Goal: Check status

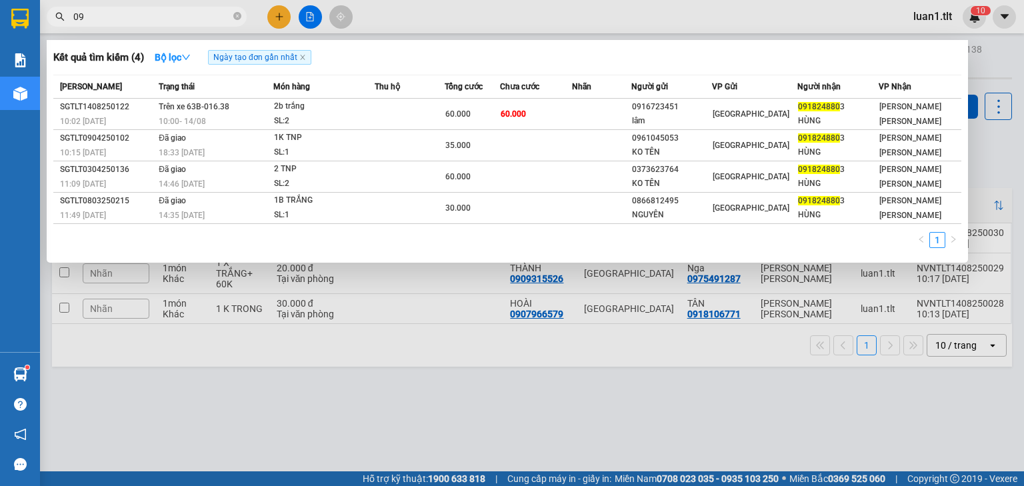
type input "0"
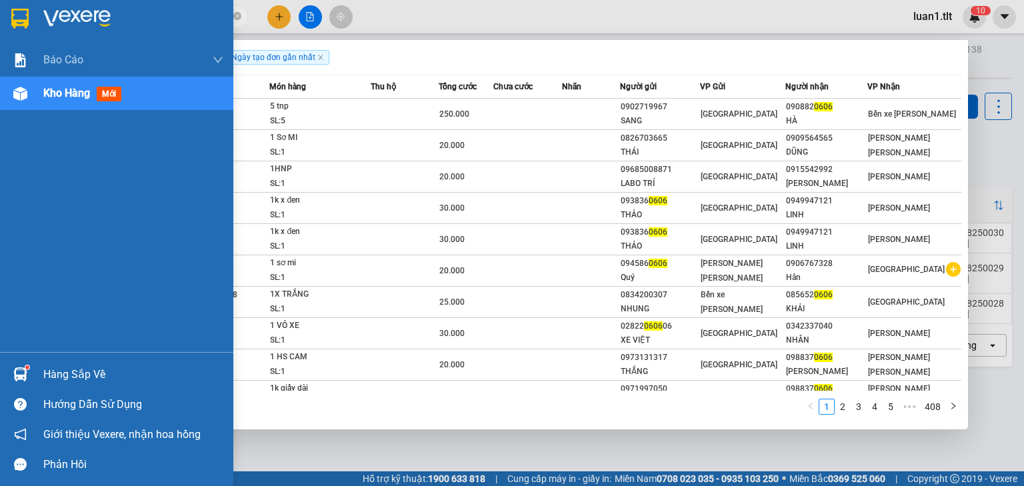
click at [29, 365] on div at bounding box center [20, 374] width 23 height 23
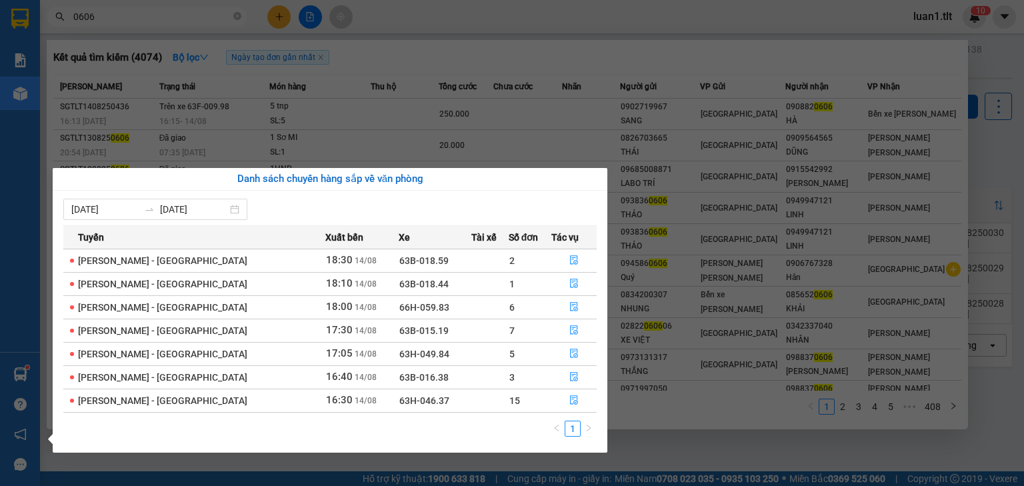
click at [378, 24] on section "Kết quả [PERSON_NAME] ( 4074 ) Bộ lọc Ngày tạo [PERSON_NAME] nhất Mã ĐH Trạng t…" at bounding box center [512, 243] width 1024 height 486
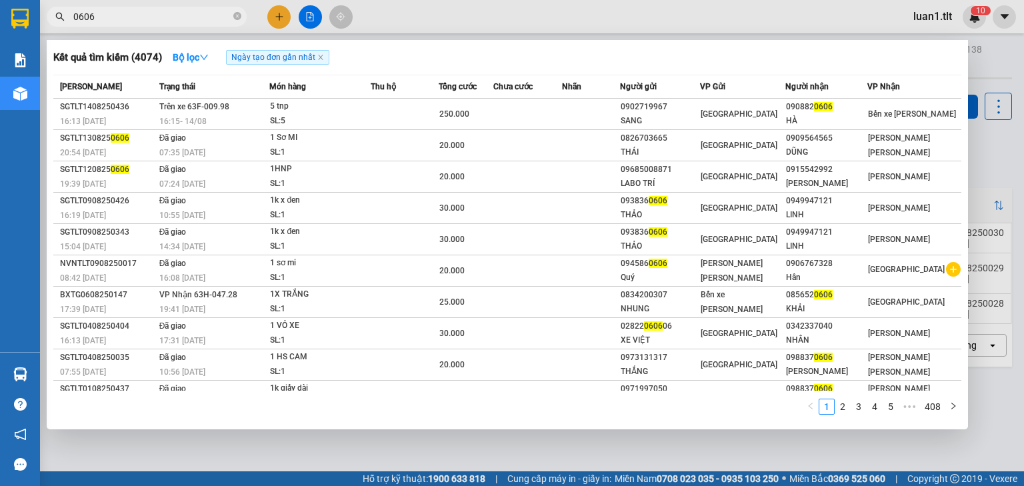
click at [130, 15] on input "0606" at bounding box center [151, 16] width 157 height 15
type input "0"
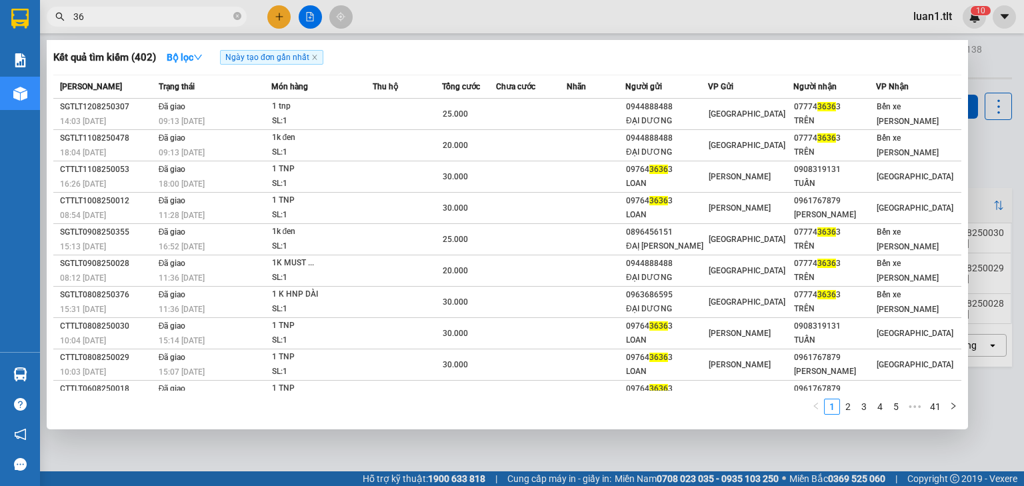
type input "3"
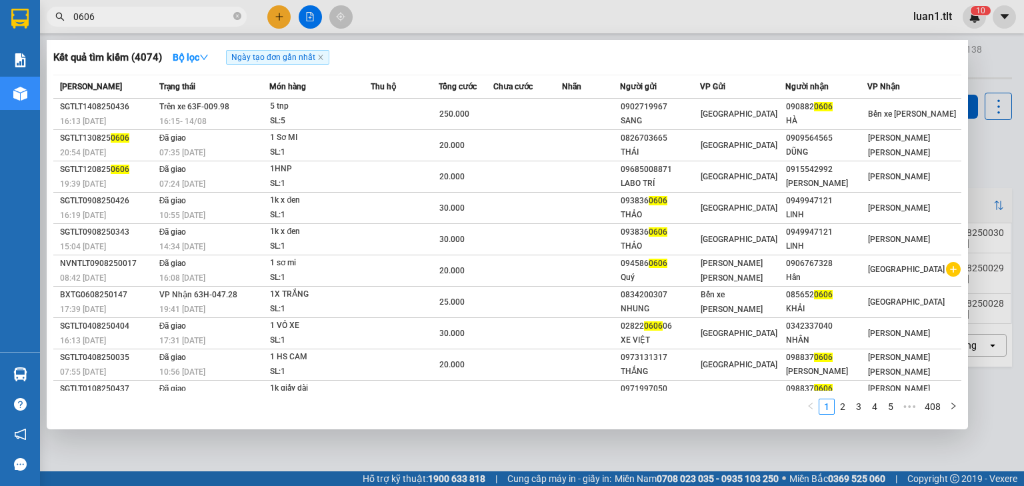
click at [196, 13] on input "0606" at bounding box center [151, 16] width 157 height 15
type input "0"
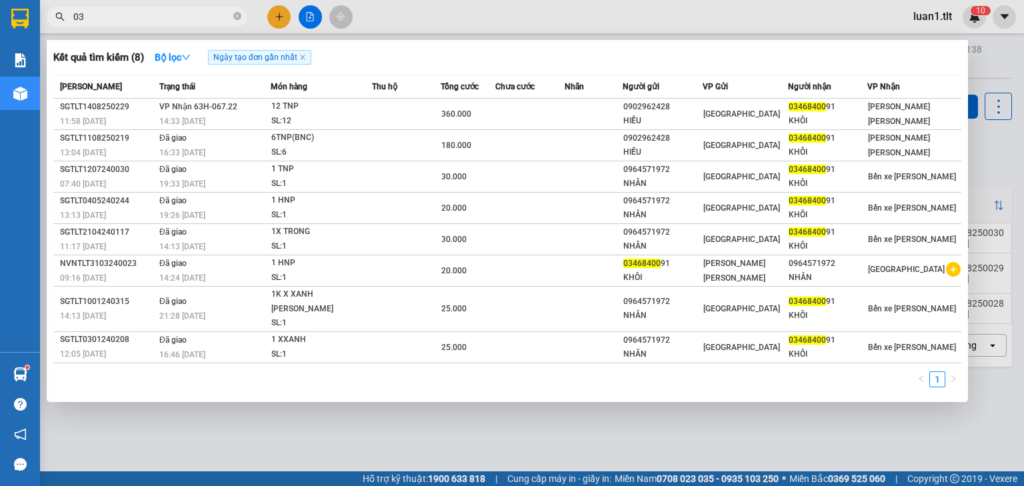
type input "0"
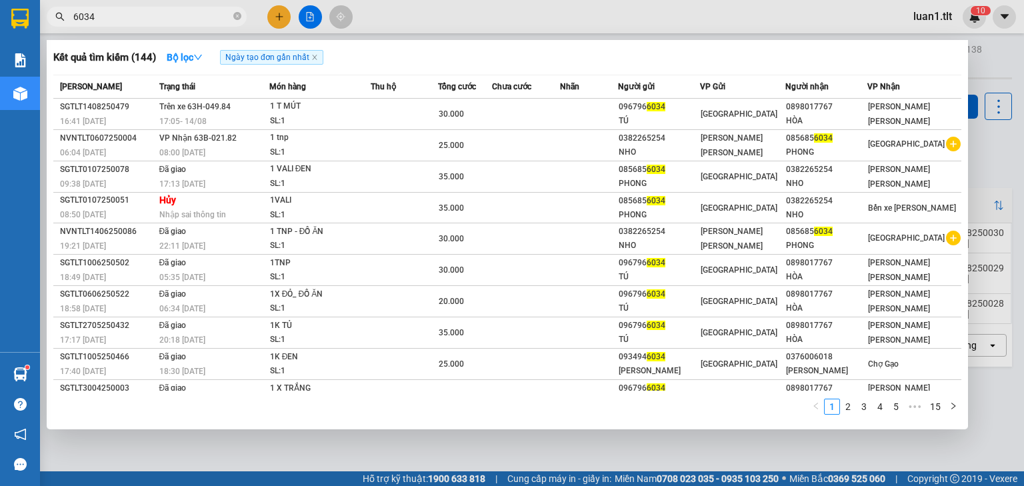
click at [195, 7] on span "6034" at bounding box center [147, 17] width 200 height 20
click at [206, 17] on input "6034" at bounding box center [151, 16] width 157 height 15
type input "6"
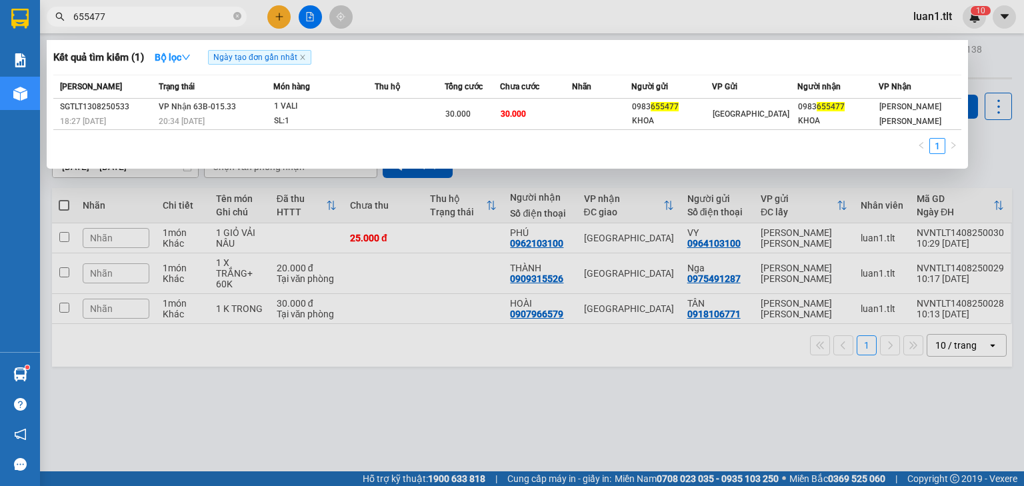
type input "655477"
